Goal: Task Accomplishment & Management: Manage account settings

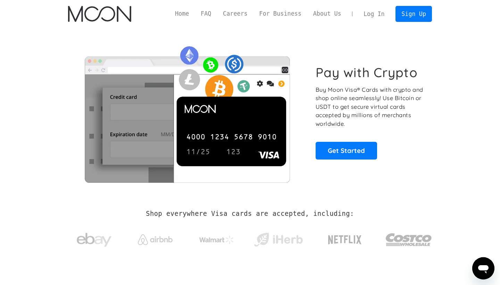
click at [369, 14] on link "Log In" at bounding box center [374, 13] width 33 height 15
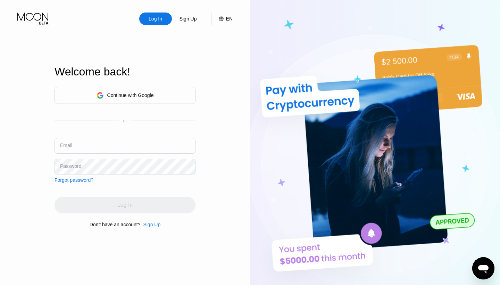
click at [108, 98] on div "Continue with Google" at bounding box center [125, 95] width 57 height 11
